Goal: Task Accomplishment & Management: Complete application form

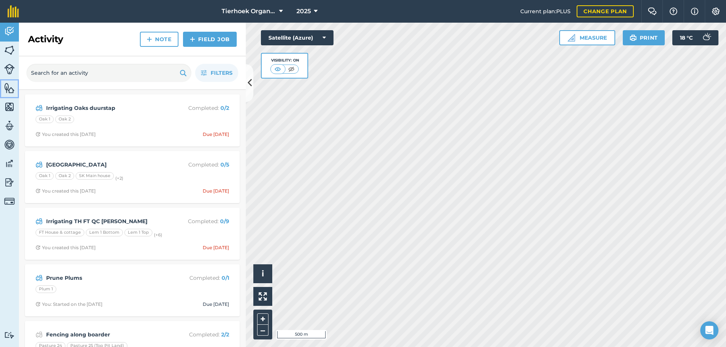
click at [8, 84] on img at bounding box center [9, 87] width 11 height 11
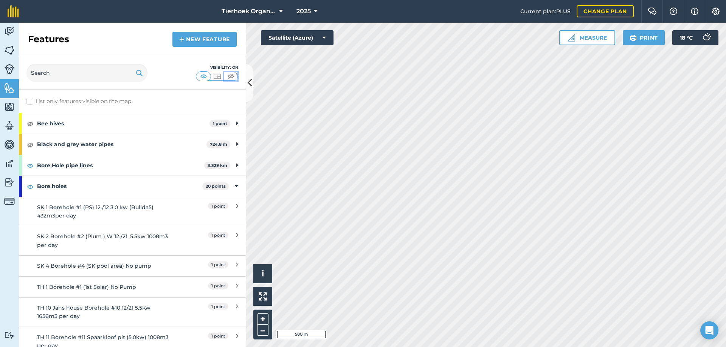
click at [230, 77] on img at bounding box center [230, 77] width 9 height 8
click at [14, 48] on img at bounding box center [9, 50] width 11 height 11
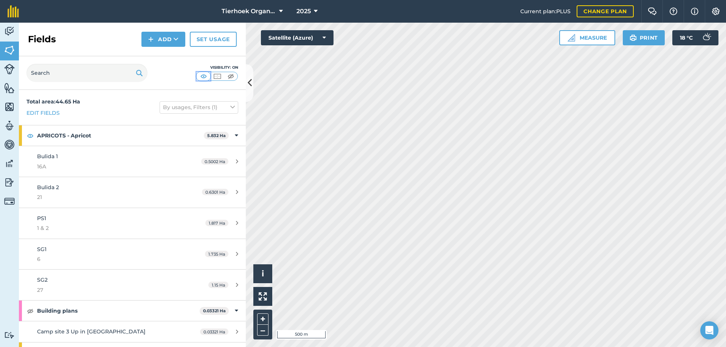
click at [204, 75] on img at bounding box center [203, 77] width 9 height 8
click at [8, 86] on img at bounding box center [9, 87] width 11 height 11
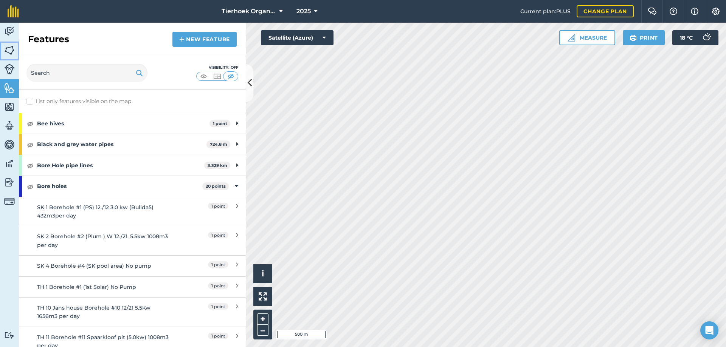
click at [8, 52] on img at bounding box center [9, 50] width 11 height 11
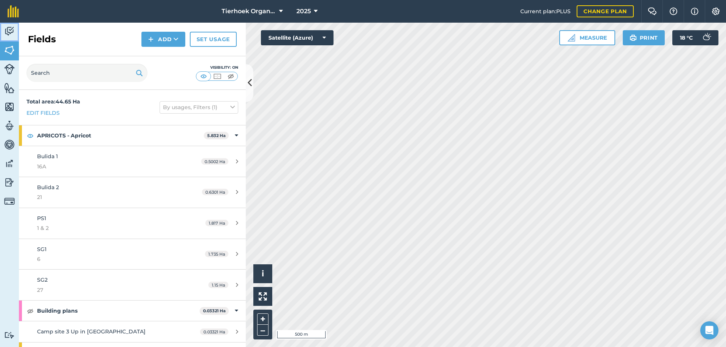
click at [1, 29] on link "Activity" at bounding box center [9, 32] width 19 height 19
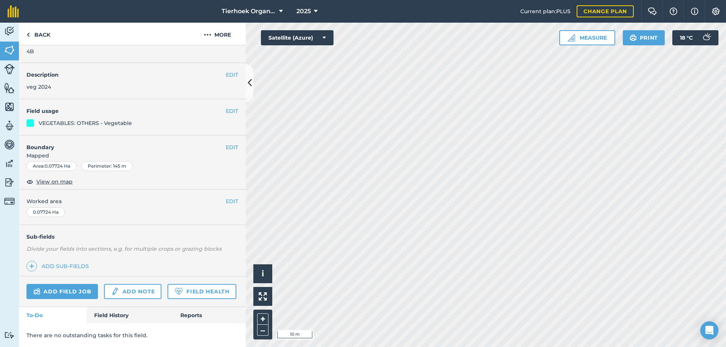
scroll to position [39, 0]
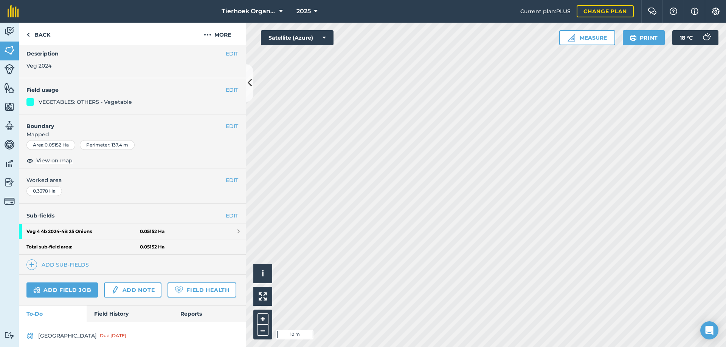
scroll to position [65, 0]
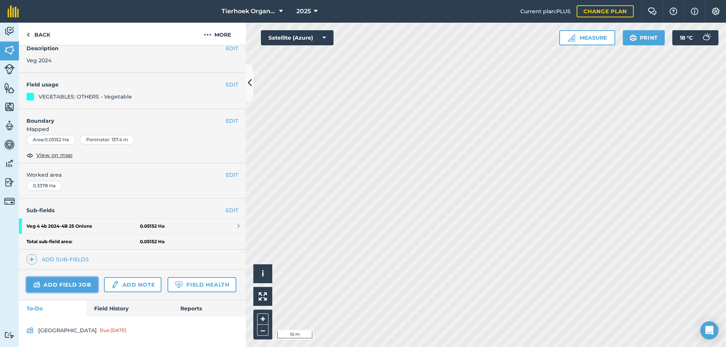
click at [55, 277] on link "Add field job" at bounding box center [61, 284] width 71 height 15
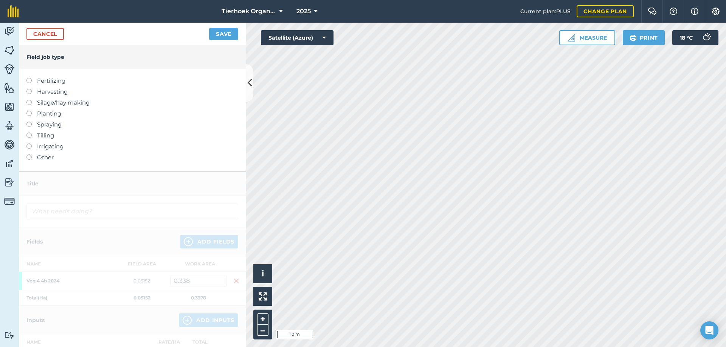
click at [28, 133] on label at bounding box center [31, 133] width 11 height 0
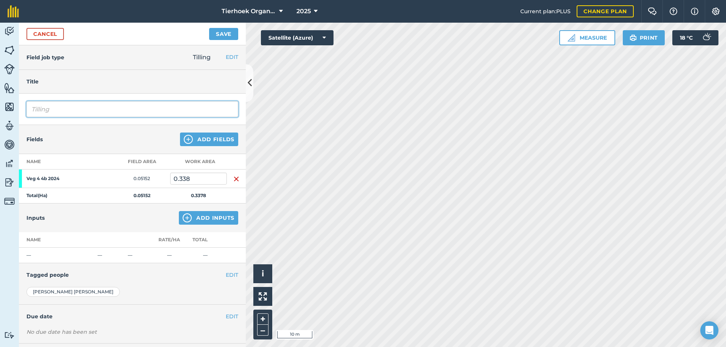
click at [65, 109] on input "Tilling" at bounding box center [132, 109] width 212 height 16
type input "Tilling Veg Onions"
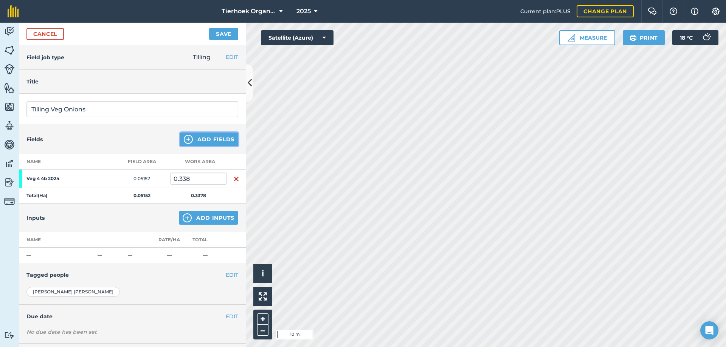
click at [200, 139] on button "Add Fields" at bounding box center [209, 140] width 58 height 14
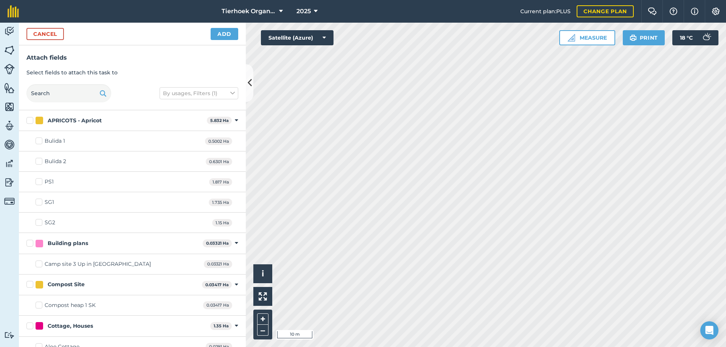
checkbox input "true"
click at [221, 34] on button "Add" at bounding box center [224, 34] width 28 height 12
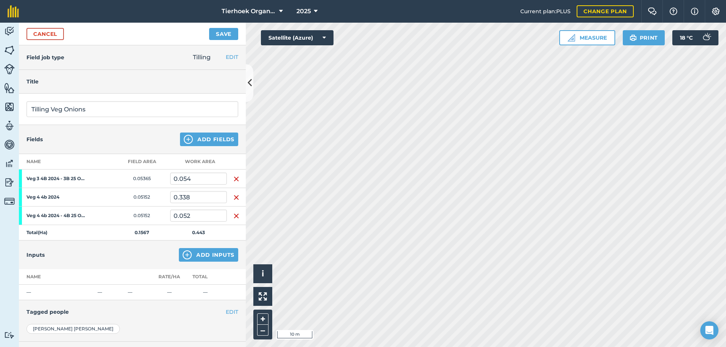
click at [233, 198] on img "button" at bounding box center [236, 197] width 6 height 9
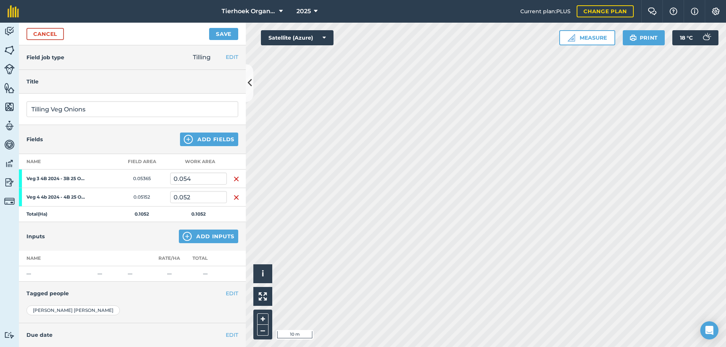
click at [233, 180] on img "button" at bounding box center [236, 179] width 6 height 9
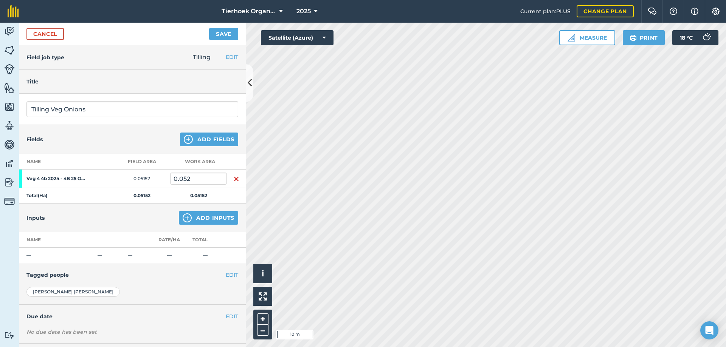
click at [234, 178] on img "button" at bounding box center [236, 179] width 6 height 9
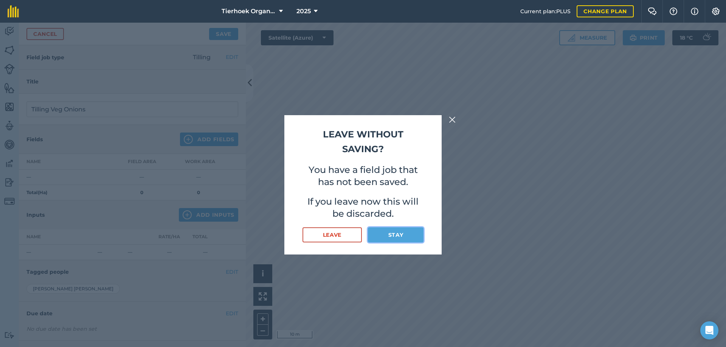
click at [387, 233] on button "Stay" at bounding box center [396, 234] width 56 height 15
click at [381, 235] on button "Stay" at bounding box center [396, 234] width 56 height 15
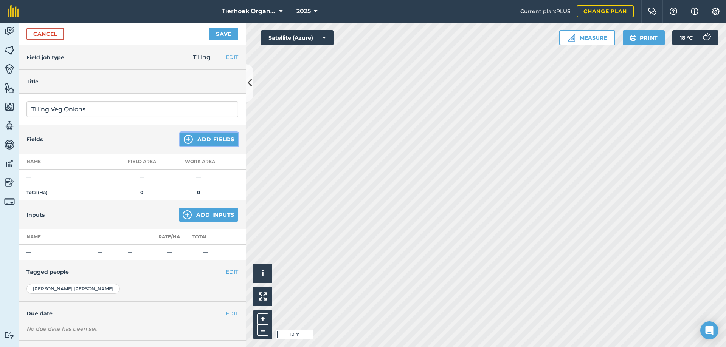
click at [212, 139] on button "Add Fields" at bounding box center [209, 140] width 58 height 14
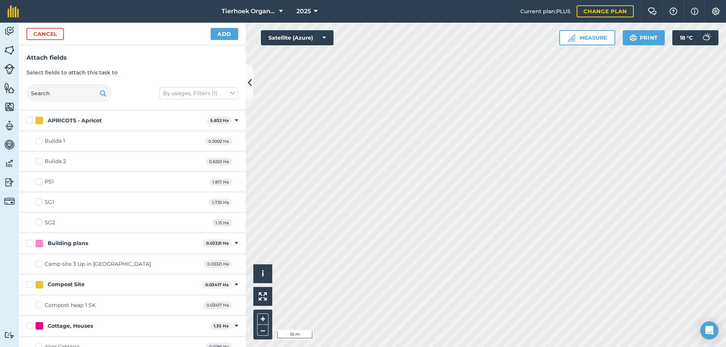
checkbox input "true"
click at [221, 34] on button "Add" at bounding box center [224, 34] width 28 height 12
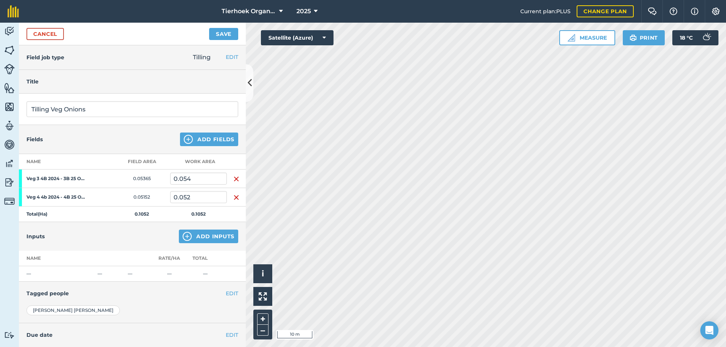
scroll to position [55, 0]
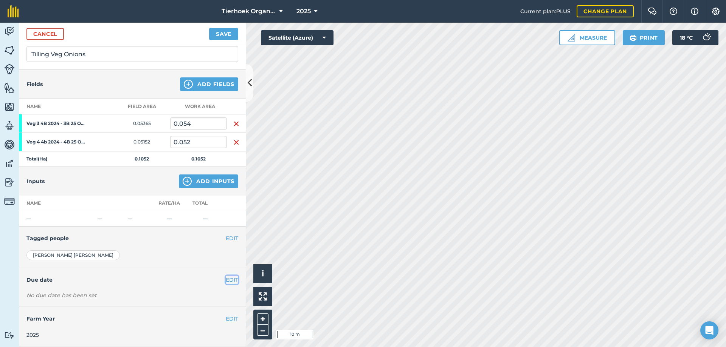
click at [227, 280] on button "EDIT" at bounding box center [232, 280] width 12 height 8
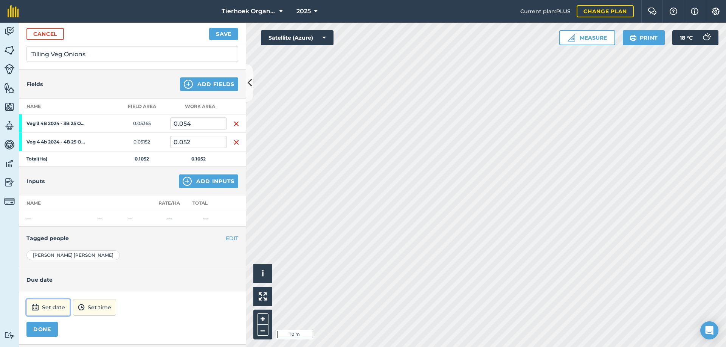
click at [56, 307] on button "Set date" at bounding box center [47, 307] width 43 height 17
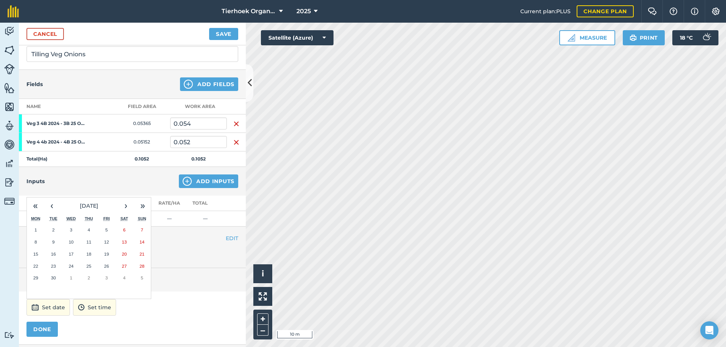
click at [106, 227] on button "5" at bounding box center [106, 230] width 18 height 12
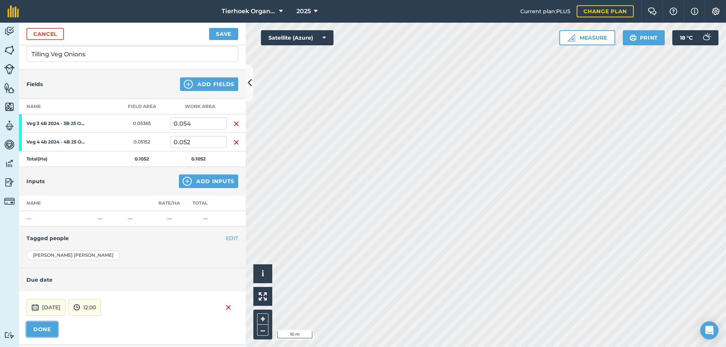
click at [46, 332] on button "DONE" at bounding box center [41, 329] width 31 height 15
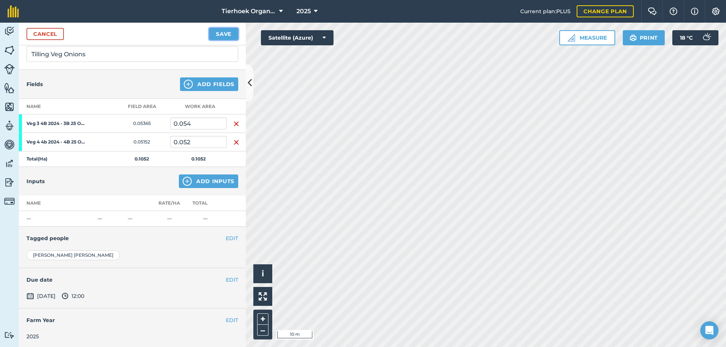
click at [227, 33] on button "Save" at bounding box center [223, 34] width 29 height 12
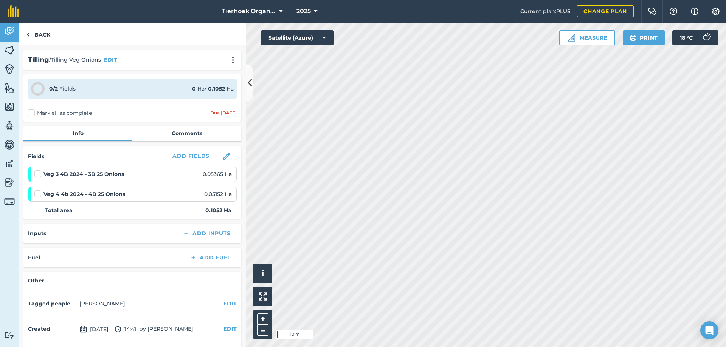
click at [32, 111] on label "Mark all as complete" at bounding box center [60, 113] width 64 height 8
click at [32, 111] on input "Mark all as complete" at bounding box center [30, 111] width 5 height 5
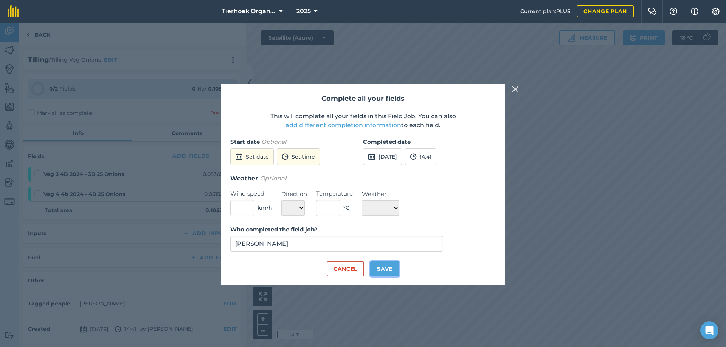
click at [390, 271] on button "Save" at bounding box center [384, 268] width 29 height 15
checkbox input "true"
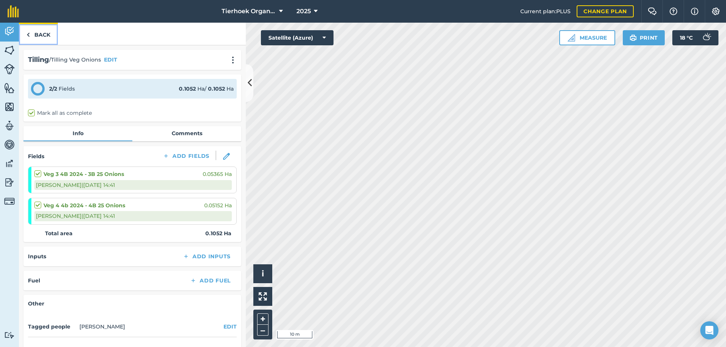
click at [40, 37] on link "Back" at bounding box center [38, 34] width 39 height 22
